Goal: Task Accomplishment & Management: Manage account settings

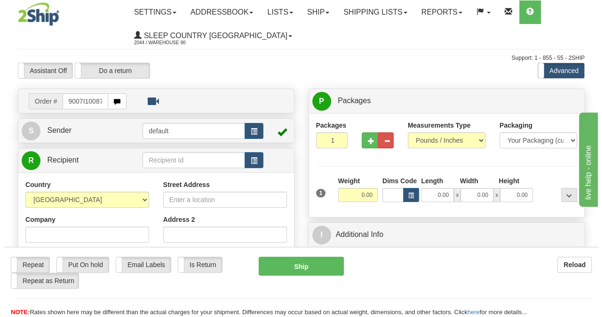
scroll to position [0, 4]
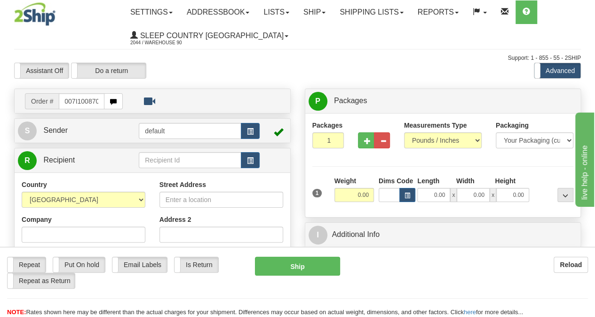
type input "9007I100870"
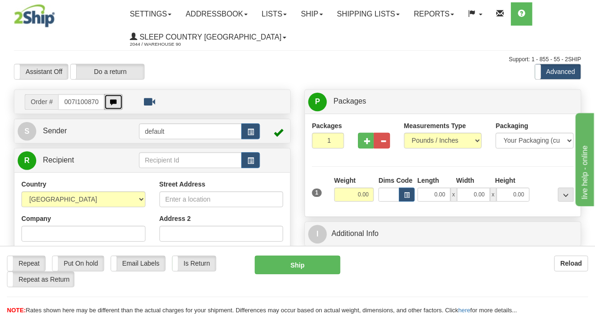
scroll to position [0, 0]
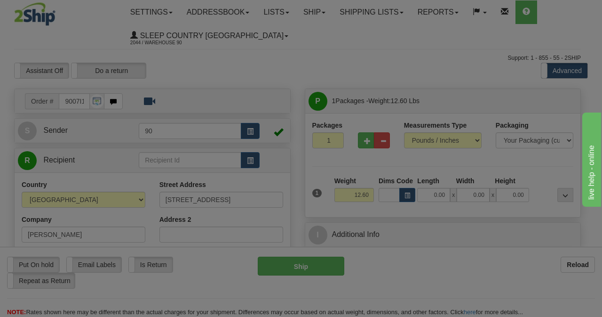
type input "NORTH COWICHAN"
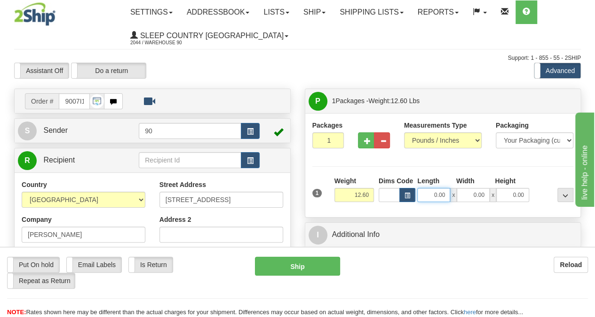
drag, startPoint x: 438, startPoint y: 194, endPoint x: 459, endPoint y: 193, distance: 21.7
click at [459, 193] on div "0.00 x 0.00 x 0.00" at bounding box center [473, 195] width 112 height 14
type input "41.00"
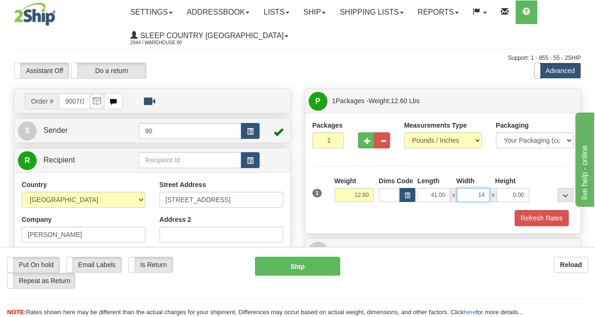
type input "14.00"
type input "13.00"
click at [539, 213] on button "Refresh Rates" at bounding box center [542, 218] width 54 height 16
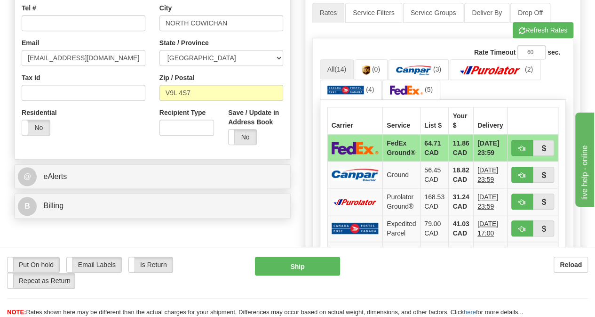
scroll to position [282, 0]
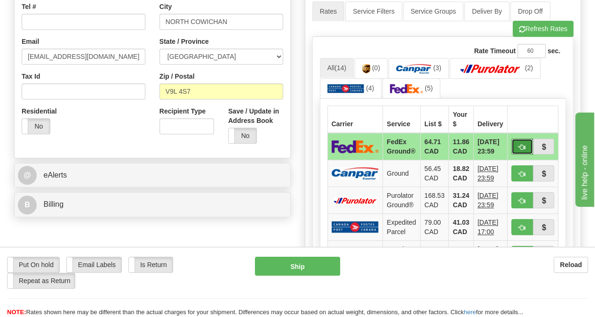
click at [523, 144] on span "button" at bounding box center [522, 147] width 7 height 6
type input "92"
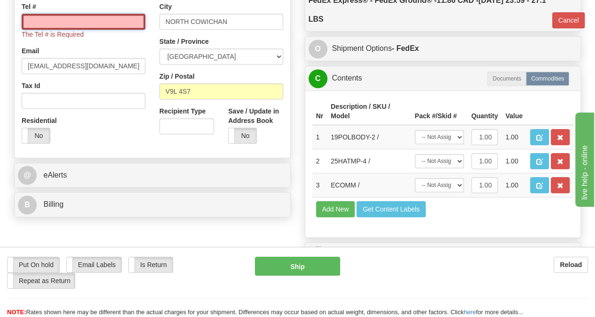
click at [110, 27] on input "Tel #" at bounding box center [84, 22] width 124 height 16
type input "250 491 4487"
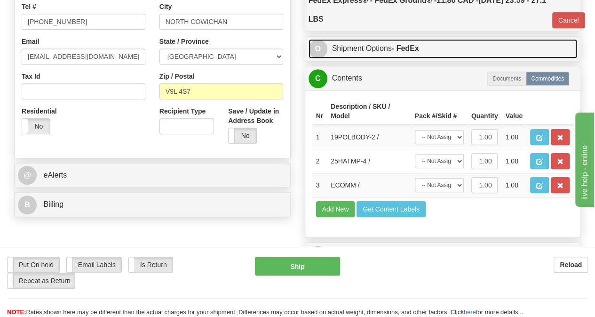
click at [386, 54] on link "O Shipment Options - FedEx" at bounding box center [443, 48] width 269 height 19
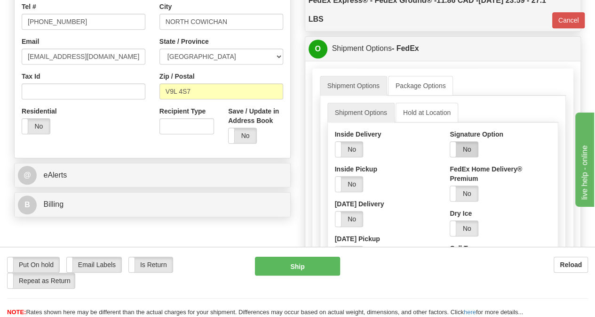
click at [469, 148] on label "No" at bounding box center [464, 149] width 28 height 15
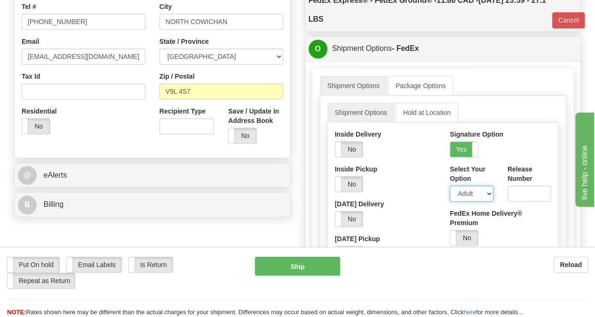
click at [473, 189] on select "Adult Direct Indirect No Signature Required Service Default" at bounding box center [471, 193] width 43 height 16
select select "2"
click at [450, 185] on select "Adult Direct Indirect No Signature Required Service Default" at bounding box center [471, 193] width 43 height 16
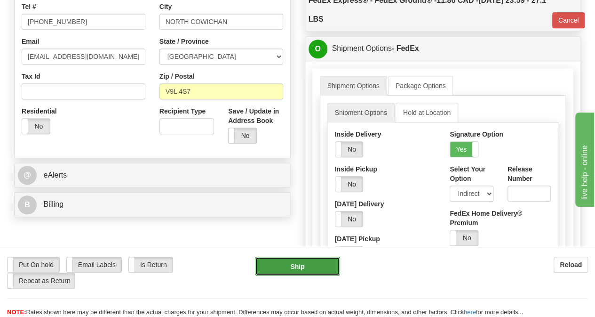
click at [328, 267] on button "Ship" at bounding box center [297, 265] width 85 height 19
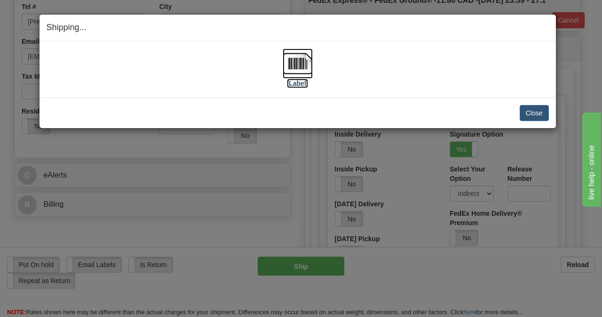
click at [288, 70] on img at bounding box center [298, 63] width 30 height 30
click at [520, 110] on button "Close" at bounding box center [534, 113] width 29 height 16
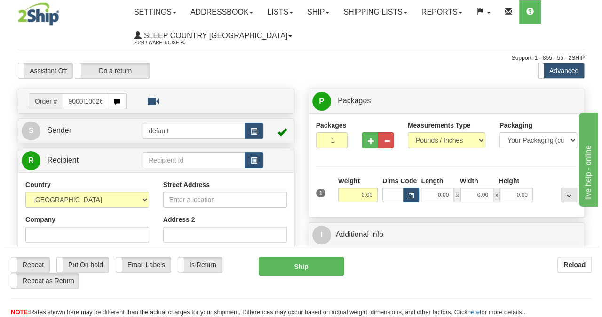
scroll to position [0, 4]
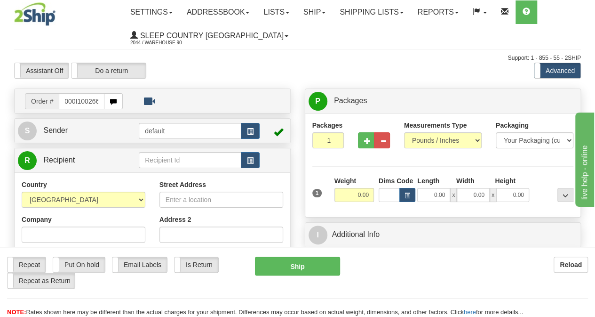
type input "9000I100266"
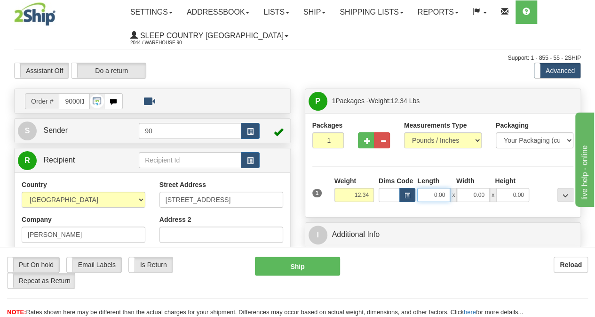
drag, startPoint x: 422, startPoint y: 191, endPoint x: 456, endPoint y: 192, distance: 33.9
click at [456, 192] on div "0.00 x 0.00 x 0.00" at bounding box center [473, 195] width 112 height 14
type input "20.00"
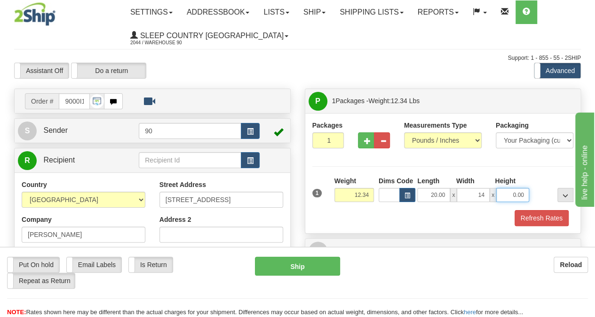
type input "14.00"
type input "11.00"
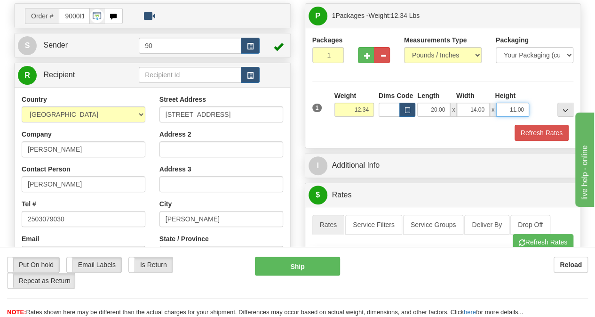
scroll to position [94, 0]
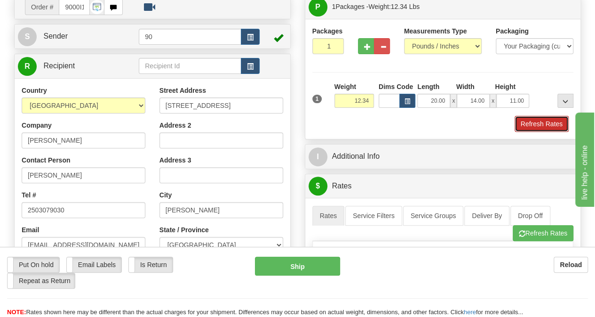
click at [530, 123] on button "Refresh Rates" at bounding box center [542, 124] width 54 height 16
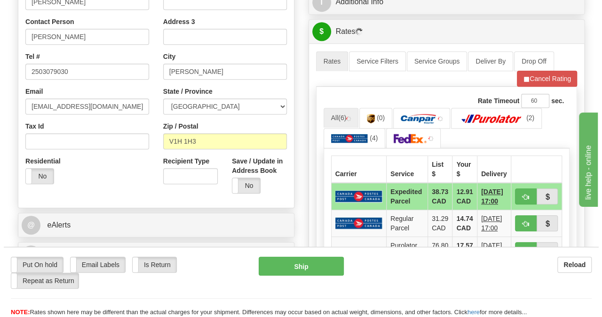
scroll to position [282, 0]
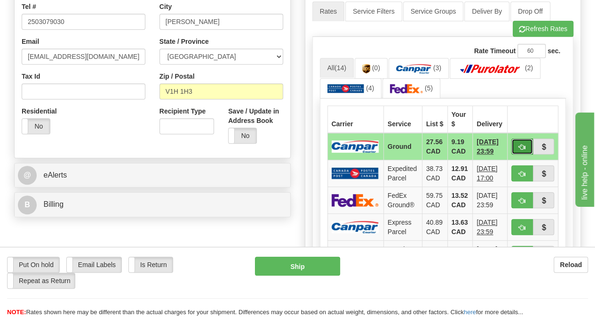
click at [527, 140] on button "button" at bounding box center [523, 146] width 22 height 16
type input "1"
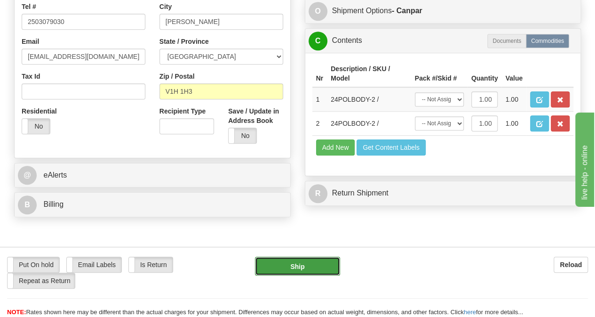
click at [331, 263] on button "Ship" at bounding box center [297, 265] width 85 height 19
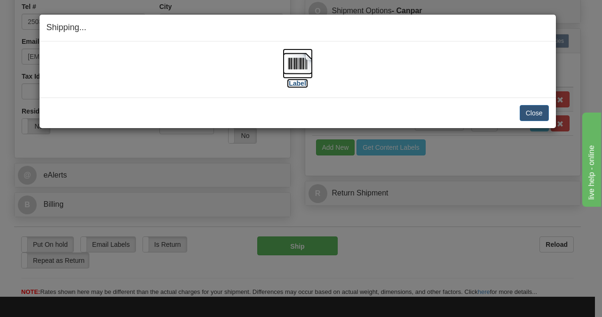
click at [293, 59] on img at bounding box center [298, 63] width 30 height 30
click at [530, 114] on button "Close" at bounding box center [534, 113] width 29 height 16
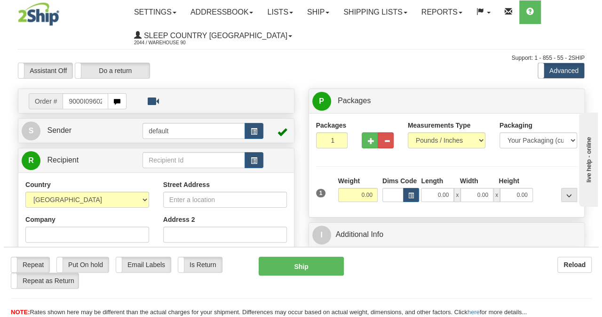
scroll to position [0, 4]
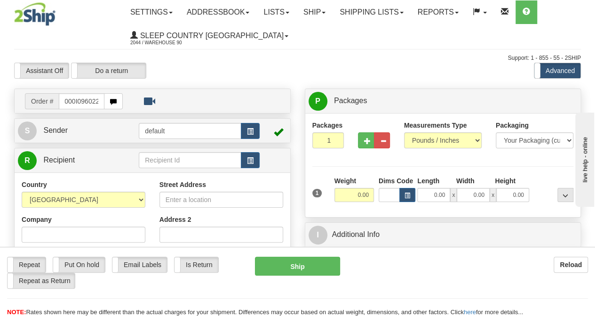
type input "9000I096022"
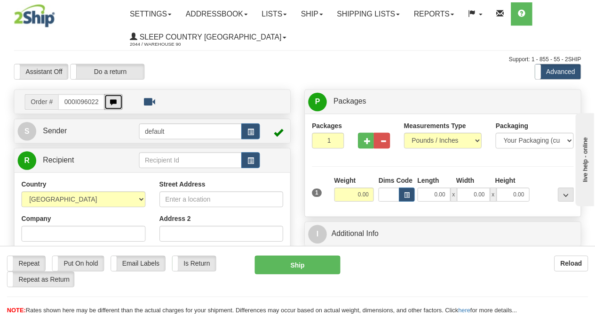
scroll to position [0, 0]
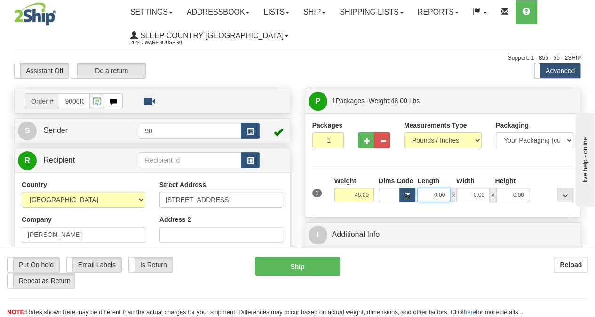
drag, startPoint x: 435, startPoint y: 193, endPoint x: 465, endPoint y: 193, distance: 29.6
click at [465, 193] on div "0.00 x 0.00 x 0.00" at bounding box center [473, 195] width 112 height 14
type input "41.00"
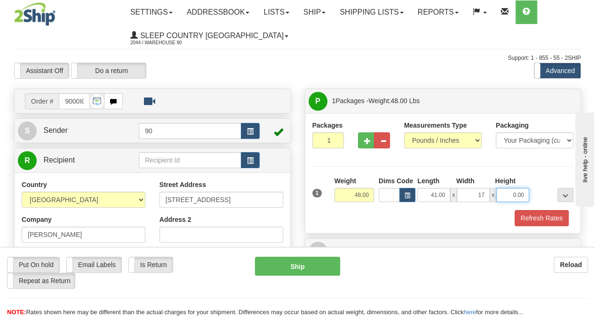
type input "17.00"
click at [547, 218] on button "Refresh Rates" at bounding box center [542, 218] width 54 height 16
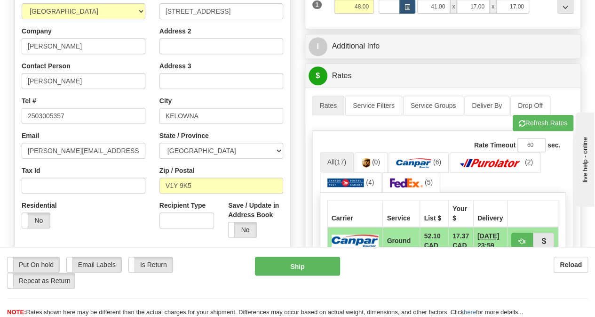
scroll to position [235, 0]
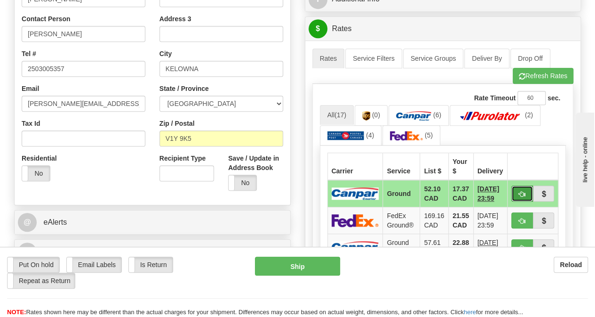
click at [526, 191] on span "button" at bounding box center [522, 194] width 7 height 6
type input "1"
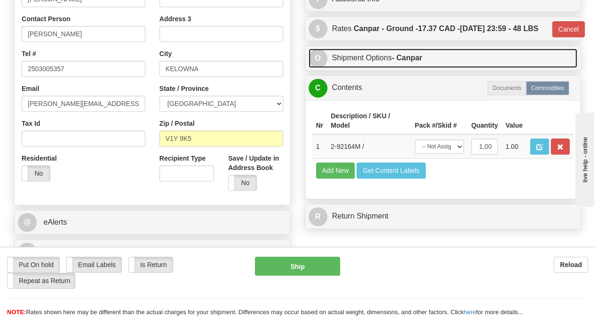
click at [414, 62] on strong "- Canpar" at bounding box center [407, 58] width 31 height 8
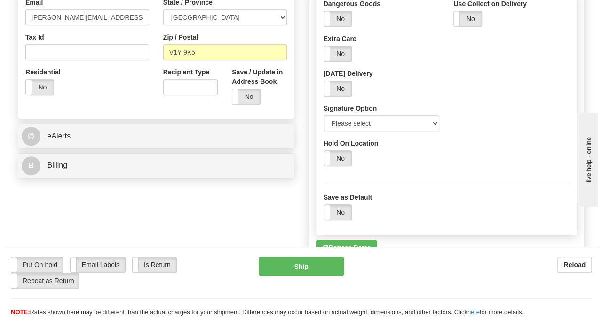
scroll to position [329, 0]
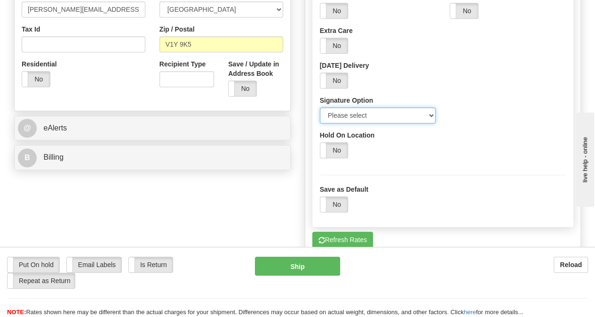
click at [381, 123] on select "Please select No Signature Required Signature Required Adult Signature" at bounding box center [378, 115] width 116 height 16
select select "2"
click at [320, 123] on select "Please select No Signature Required Signature Required Adult Signature" at bounding box center [378, 115] width 116 height 16
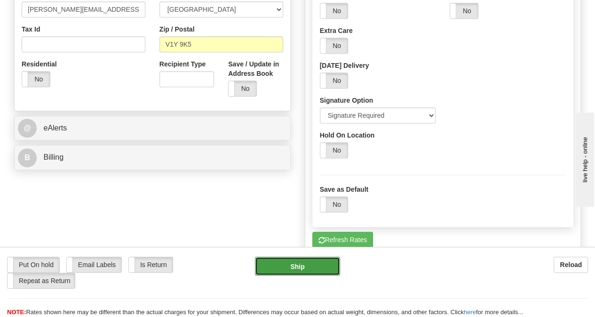
click at [310, 266] on button "Ship" at bounding box center [297, 265] width 85 height 19
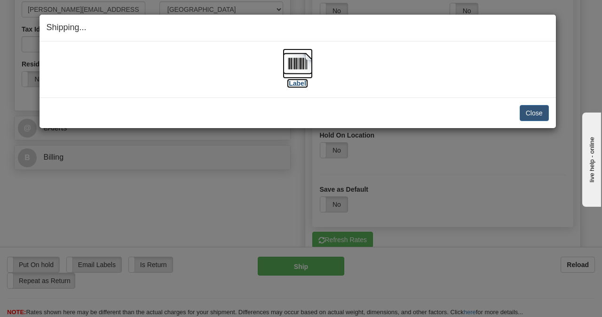
click at [310, 65] on img at bounding box center [298, 63] width 30 height 30
click at [540, 108] on button "Close" at bounding box center [534, 113] width 29 height 16
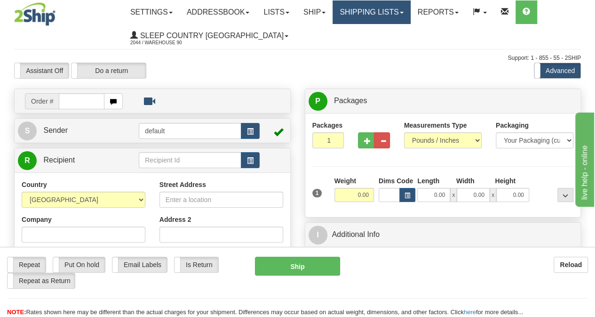
click at [404, 12] on span at bounding box center [402, 13] width 4 height 2
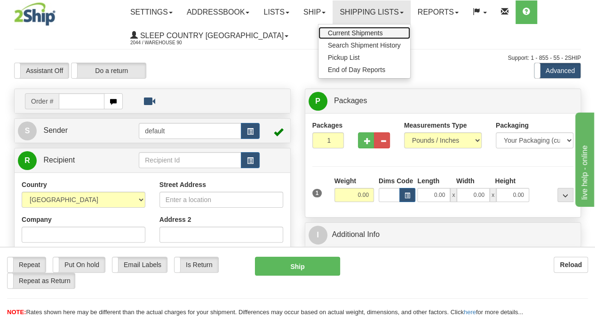
click at [383, 34] on span "Current Shipments" at bounding box center [355, 33] width 55 height 8
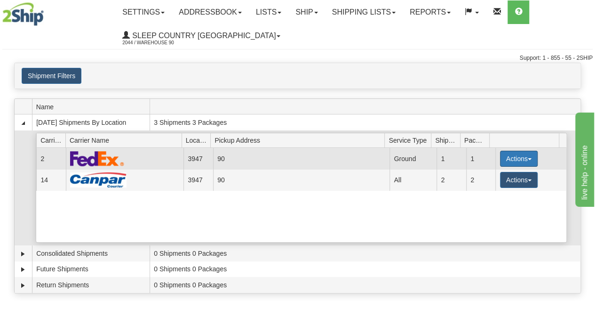
click at [526, 155] on button "Actions" at bounding box center [519, 159] width 38 height 16
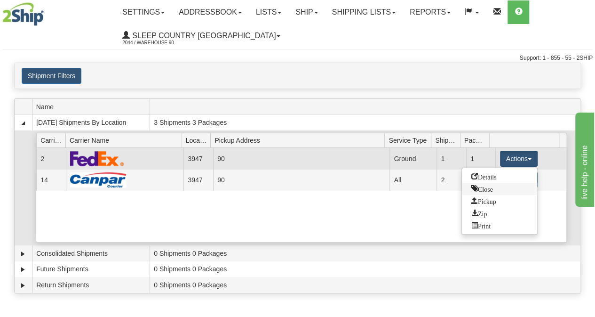
click at [489, 187] on span "Close" at bounding box center [483, 188] width 22 height 7
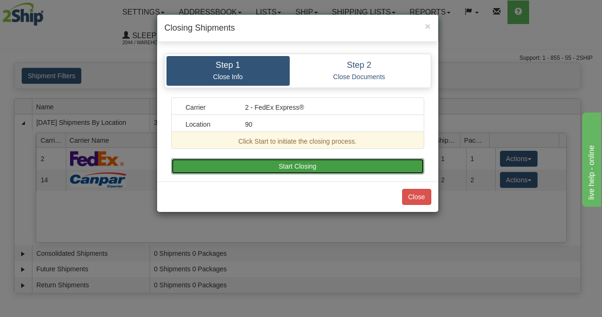
click at [311, 159] on button "Start Closing" at bounding box center [297, 166] width 253 height 16
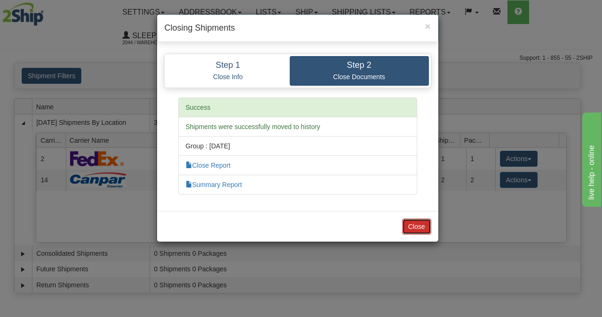
click at [409, 218] on button "Close" at bounding box center [416, 226] width 29 height 16
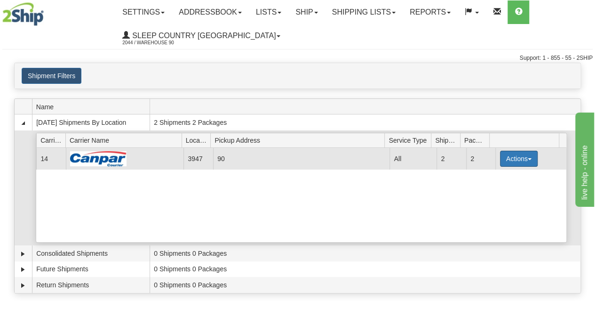
click at [528, 156] on button "Actions" at bounding box center [519, 159] width 38 height 16
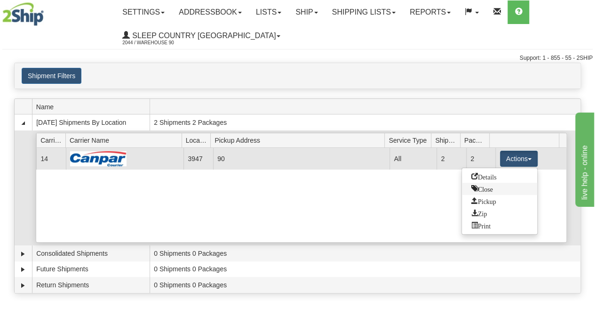
click at [486, 188] on span "Close" at bounding box center [483, 188] width 22 height 7
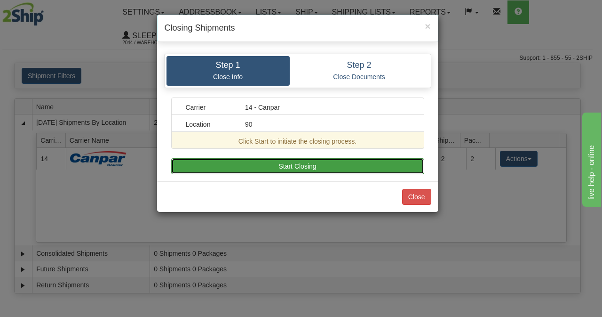
click at [351, 158] on button "Start Closing" at bounding box center [297, 166] width 253 height 16
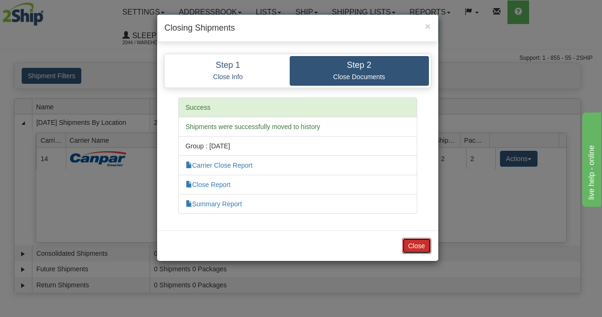
click at [414, 240] on button "Close" at bounding box center [416, 246] width 29 height 16
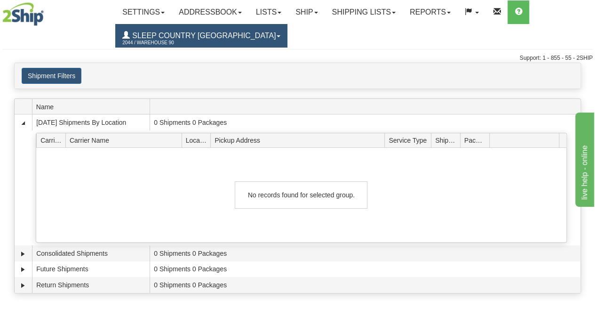
click at [277, 37] on span at bounding box center [279, 36] width 4 height 2
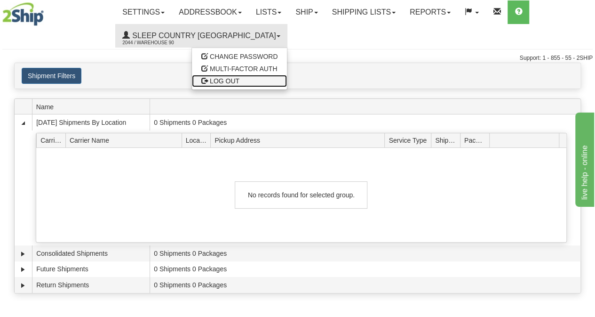
click at [210, 79] on span "LOG OUT" at bounding box center [225, 81] width 30 height 8
